Goal: Information Seeking & Learning: Learn about a topic

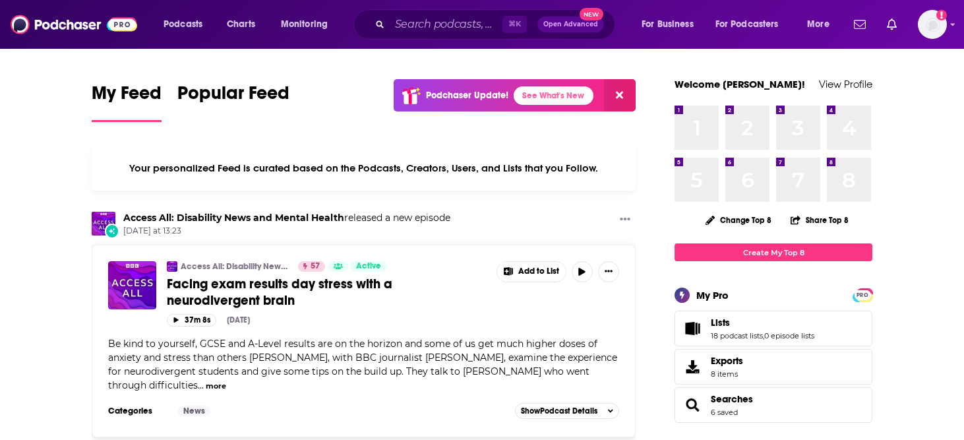
click at [432, 36] on div "⌘ K Open Advanced New" at bounding box center [484, 24] width 262 height 30
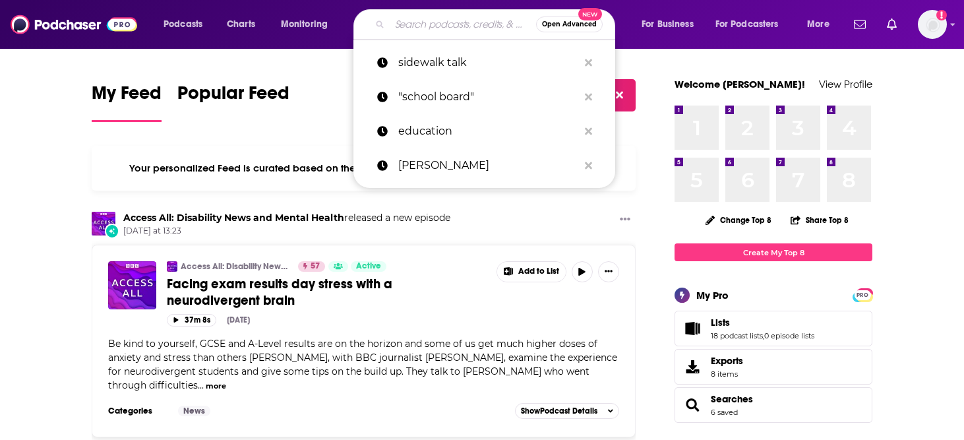
click at [433, 33] on input "Search podcasts, credits, & more..." at bounding box center [463, 24] width 146 height 21
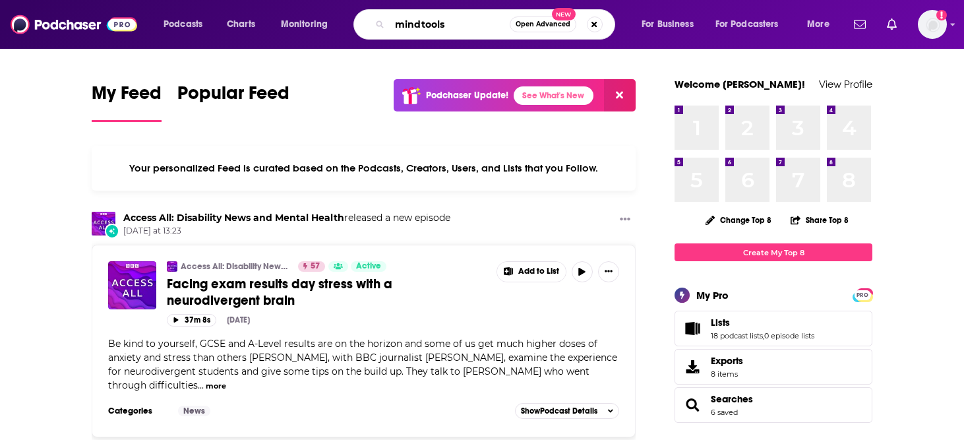
type input "mindtools"
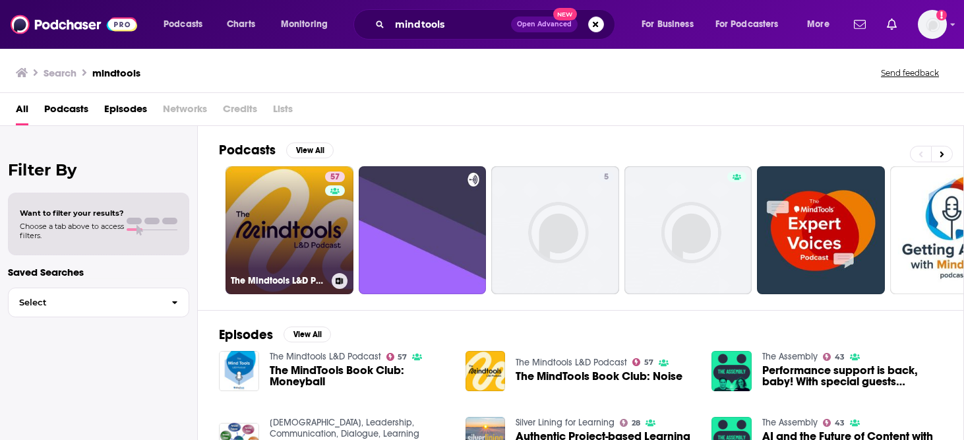
click at [259, 258] on link "57 The Mindtools L&D Podcast" at bounding box center [289, 230] width 128 height 128
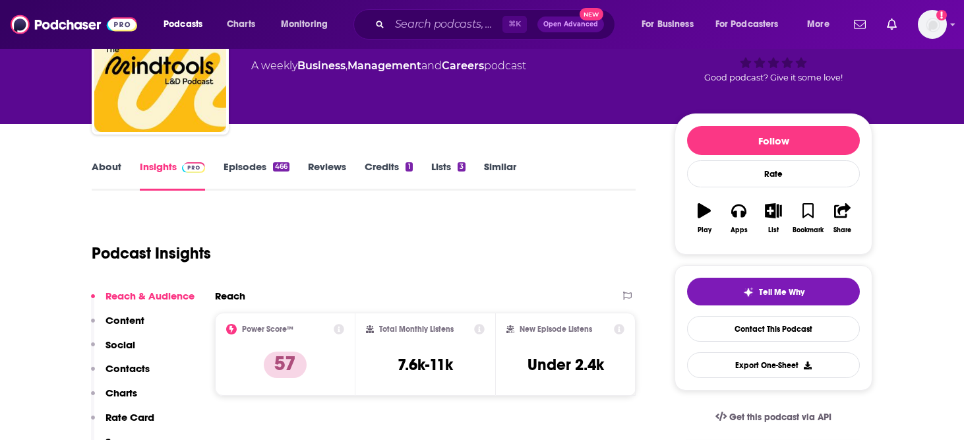
scroll to position [93, 0]
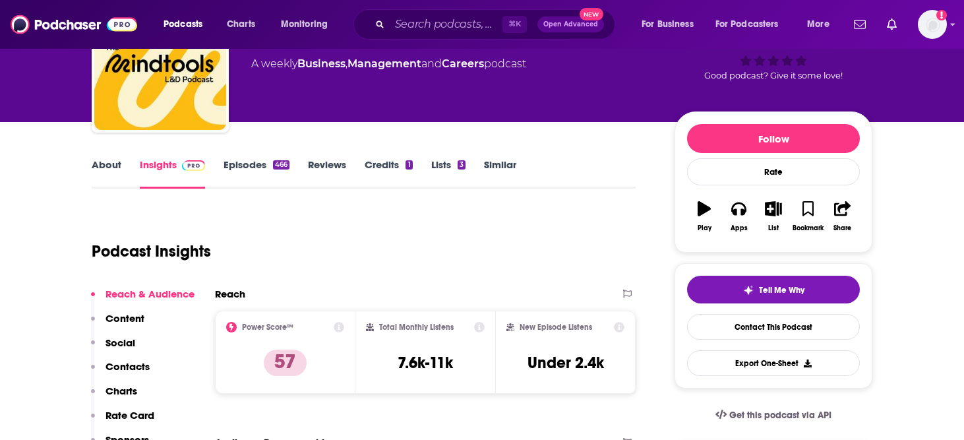
click at [110, 172] on link "About" at bounding box center [107, 173] width 30 height 30
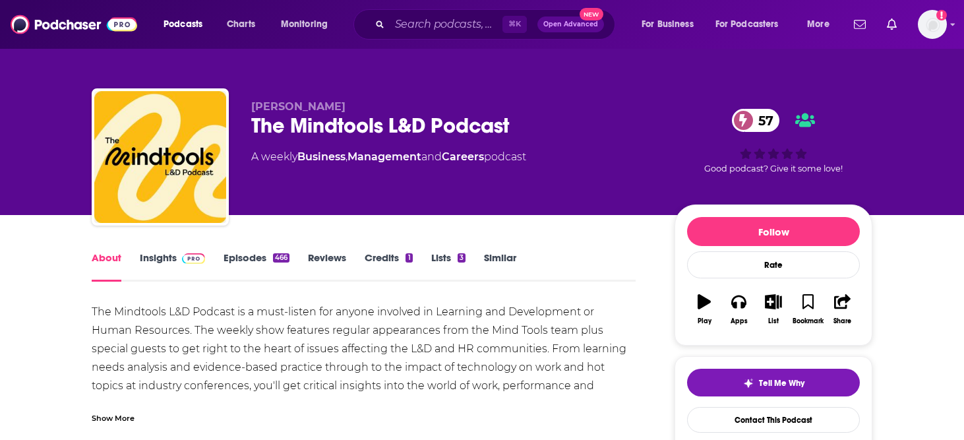
click at [172, 252] on link "Insights" at bounding box center [172, 266] width 65 height 30
